Goal: Information Seeking & Learning: Learn about a topic

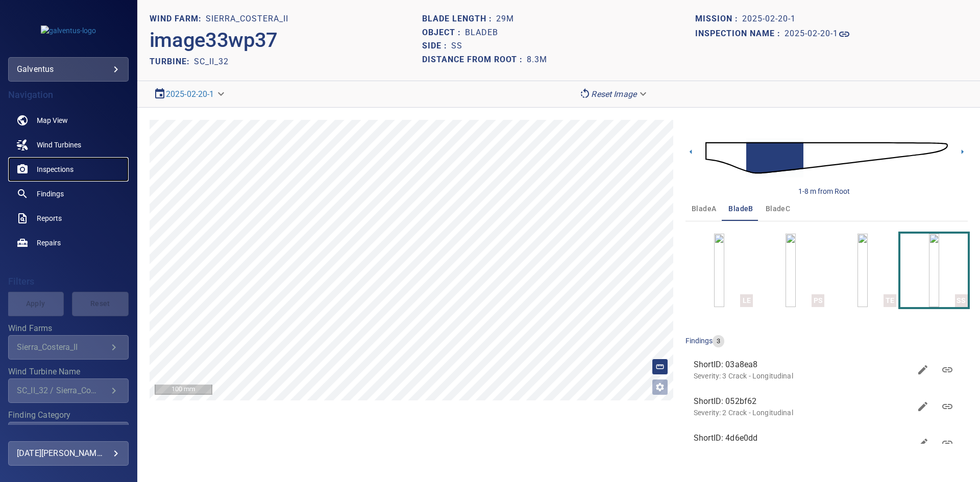
click at [50, 168] on span "Inspections" at bounding box center [55, 169] width 37 height 10
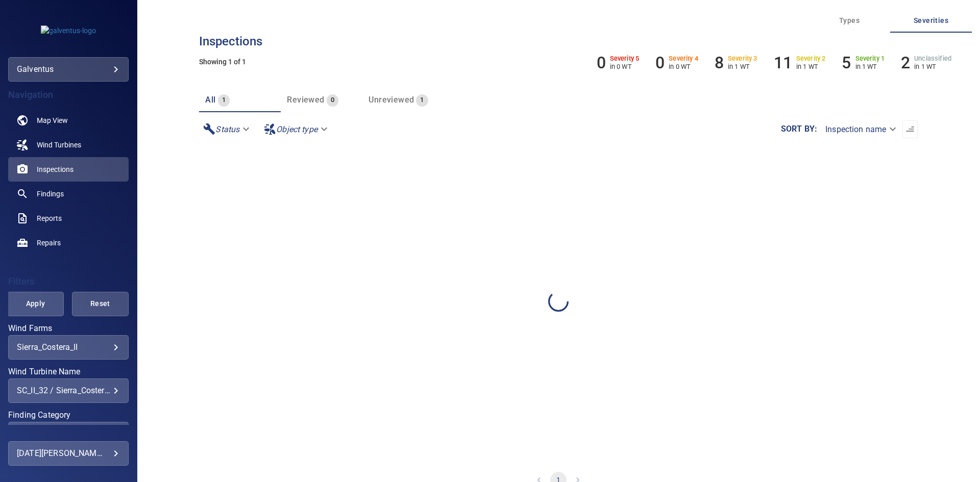
click at [86, 399] on div "**********" at bounding box center [68, 391] width 120 height 25
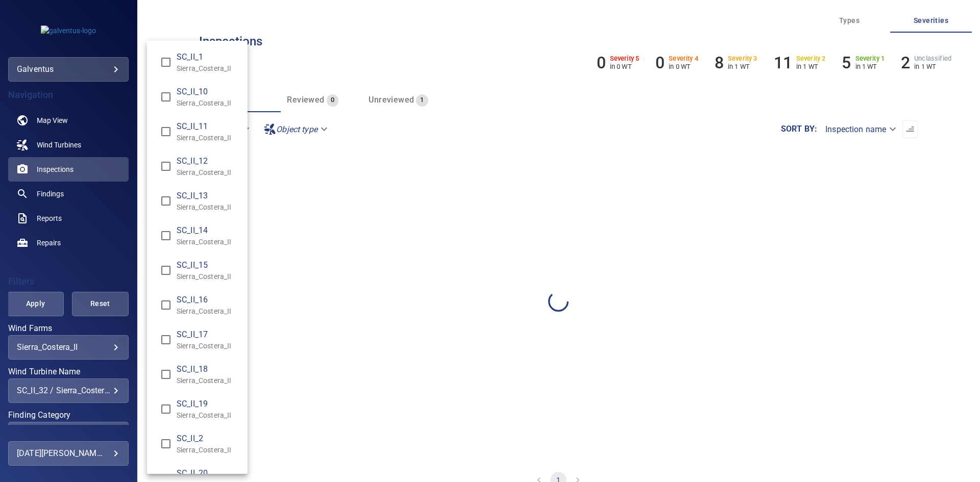
scroll to position [673, 0]
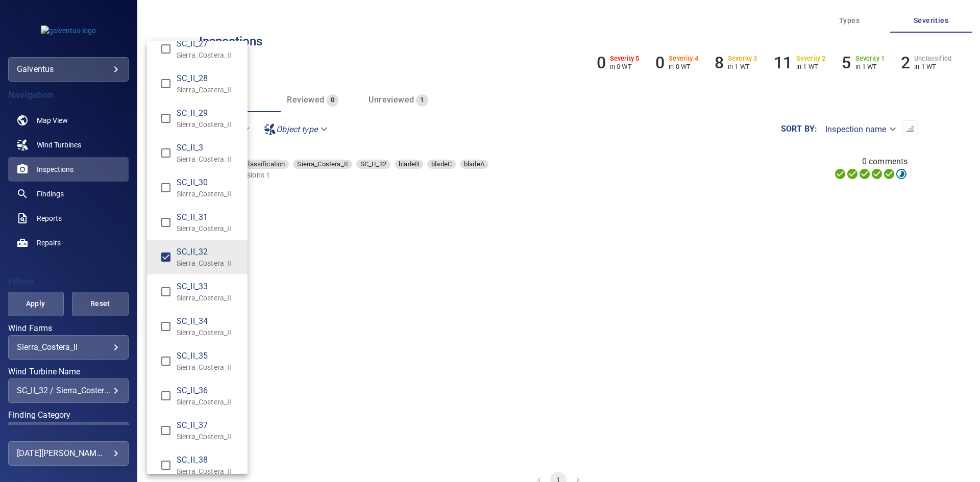
click at [199, 260] on p "Sierra_Costera_II" at bounding box center [208, 263] width 63 height 10
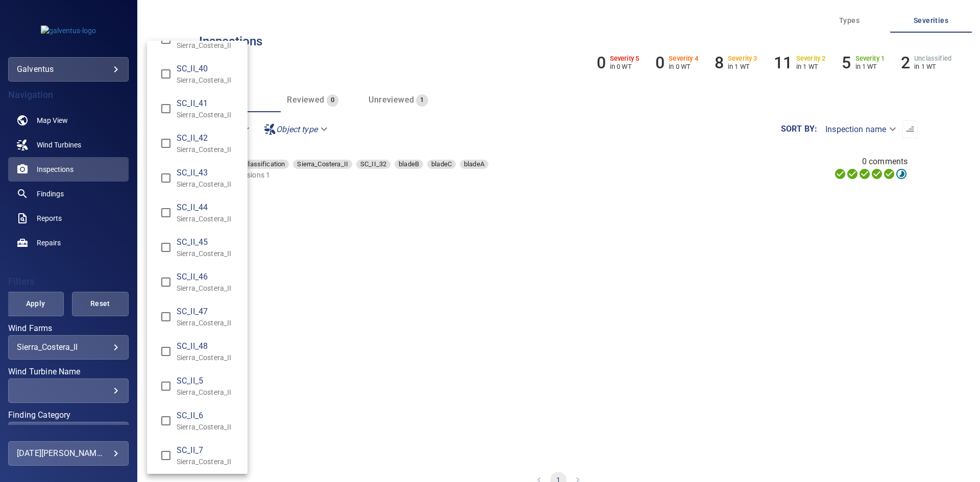
scroll to position [1242, 0]
click at [194, 376] on span "SC_II_7" at bounding box center [208, 378] width 63 height 12
type input "**********"
click at [31, 304] on div "Wind Turbine Name" at bounding box center [490, 241] width 980 height 482
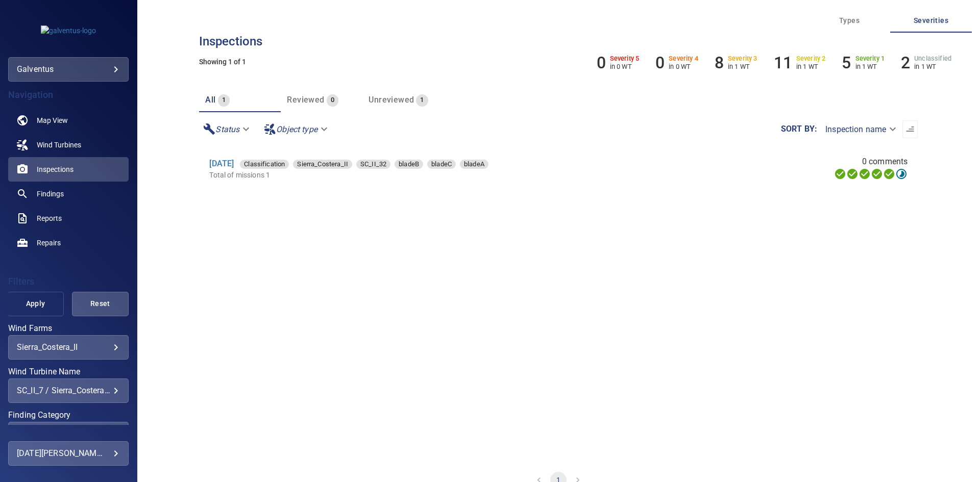
click at [38, 305] on span "Apply" at bounding box center [35, 304] width 31 height 13
click at [234, 164] on link "[DATE]" at bounding box center [221, 164] width 25 height 10
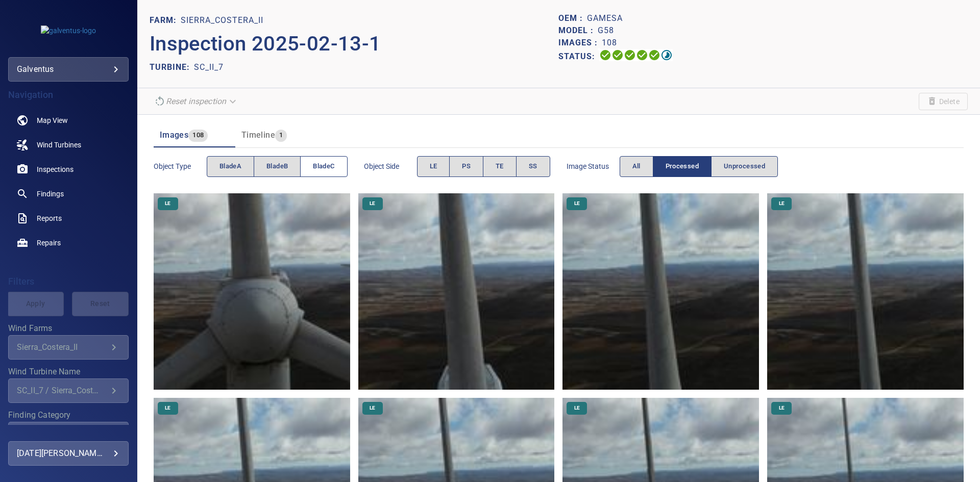
click at [331, 164] on span "bladeC" at bounding box center [323, 167] width 21 height 12
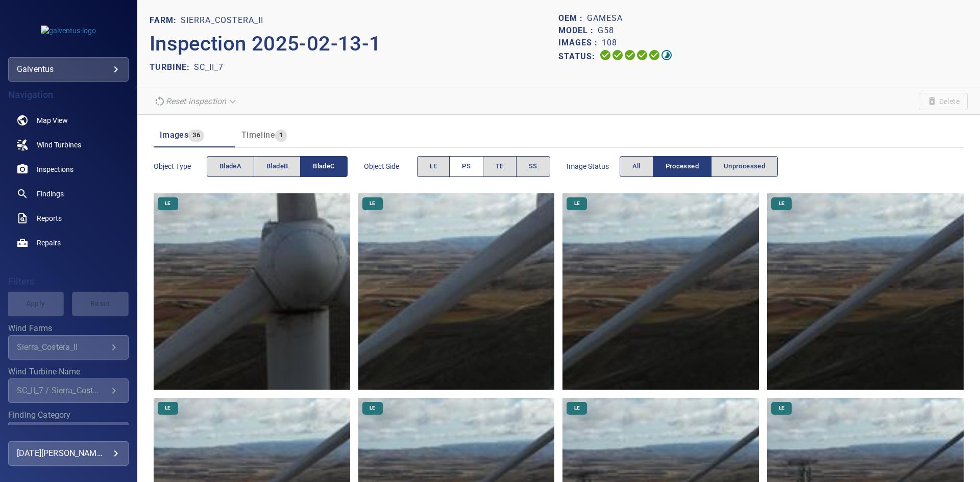
click at [471, 164] on span "PS" at bounding box center [466, 167] width 9 height 12
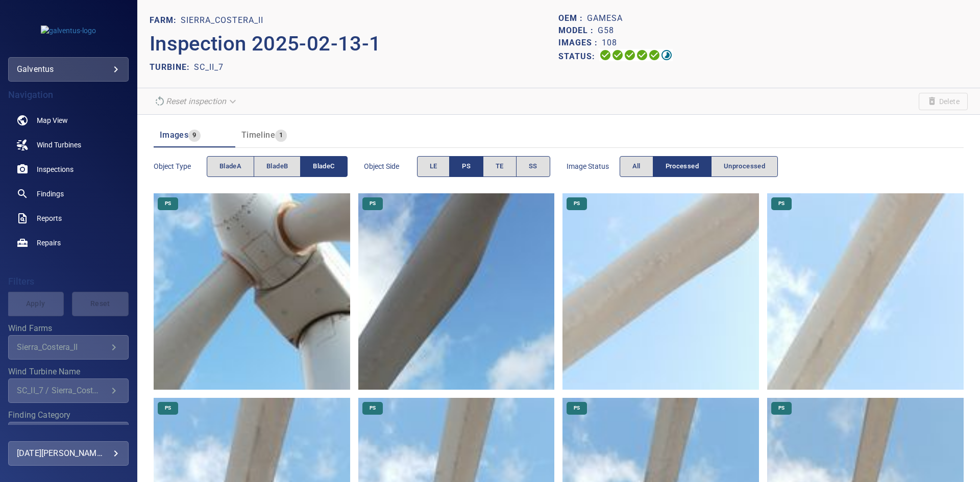
click at [254, 272] on img at bounding box center [252, 292] width 197 height 197
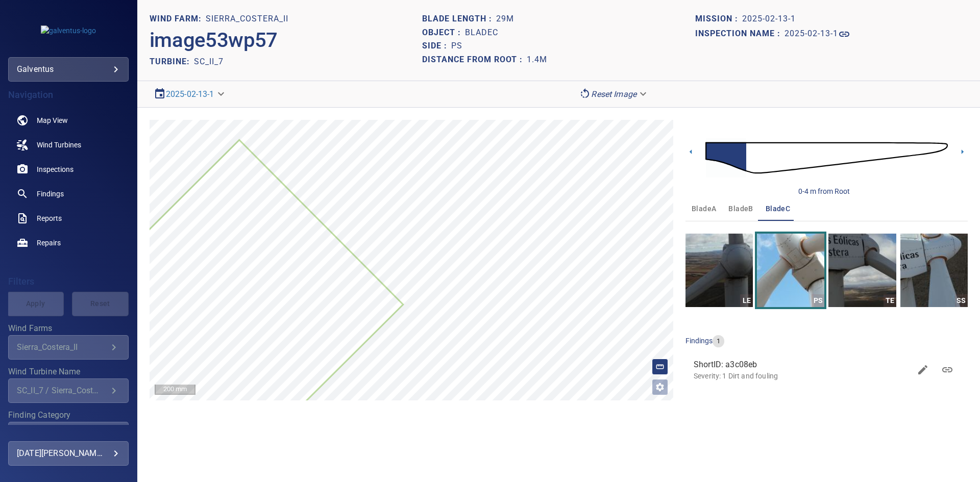
click at [711, 205] on span "bladeA" at bounding box center [704, 209] width 25 height 13
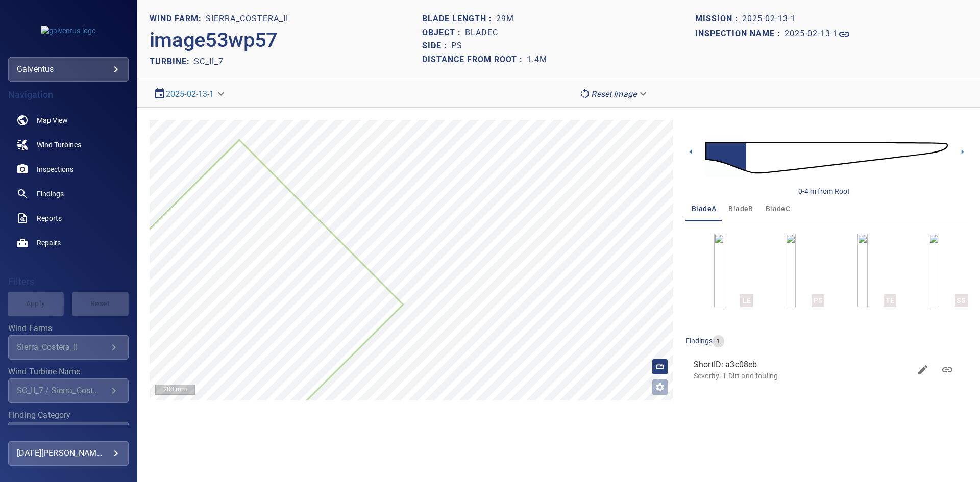
click at [785, 276] on button "PS" at bounding box center [790, 271] width 67 height 74
click at [788, 277] on img "button" at bounding box center [791, 271] width 10 height 74
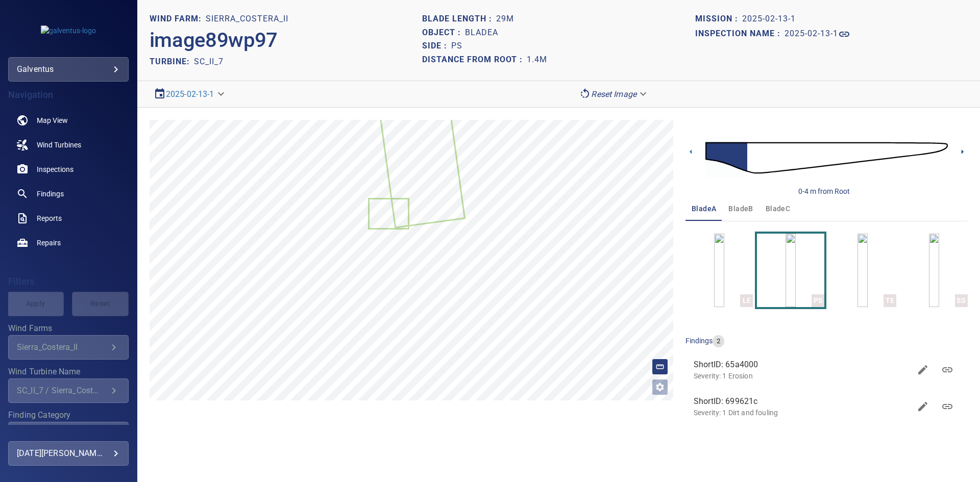
click at [961, 152] on icon at bounding box center [962, 152] width 11 height 11
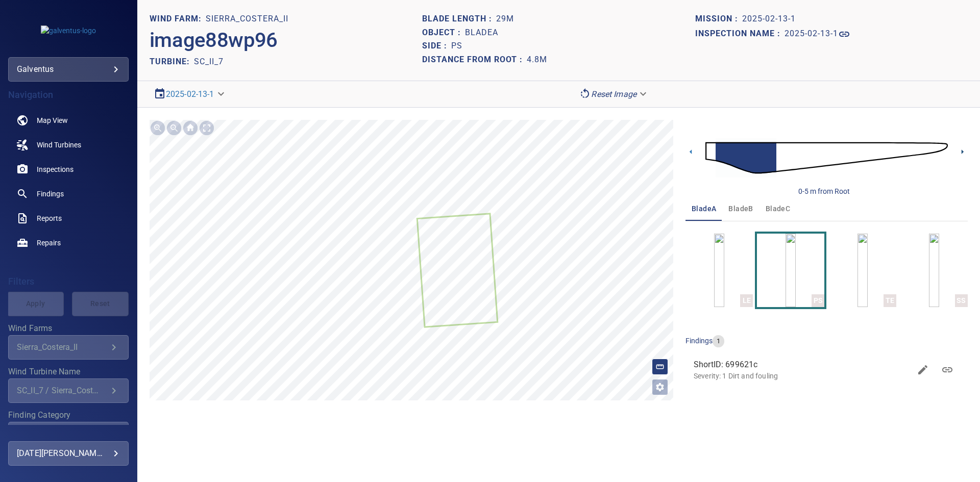
click at [958, 151] on icon at bounding box center [962, 152] width 11 height 11
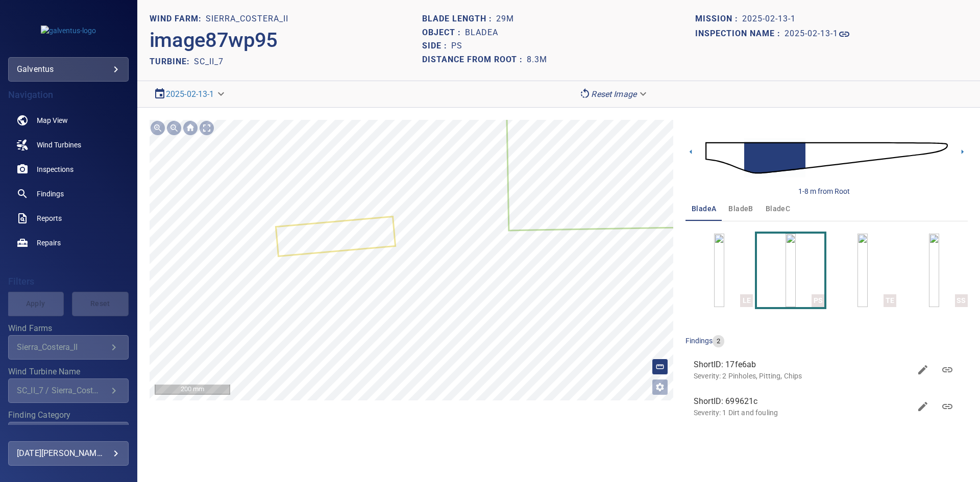
click at [379, 429] on div "**********" at bounding box center [412, 274] width 524 height 309
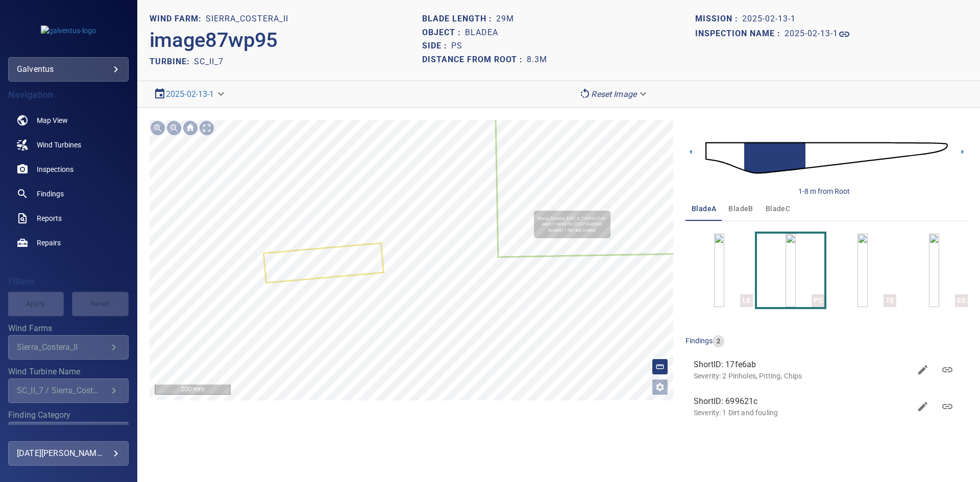
click at [534, 204] on icon at bounding box center [653, 129] width 319 height 254
